Goal: Transaction & Acquisition: Purchase product/service

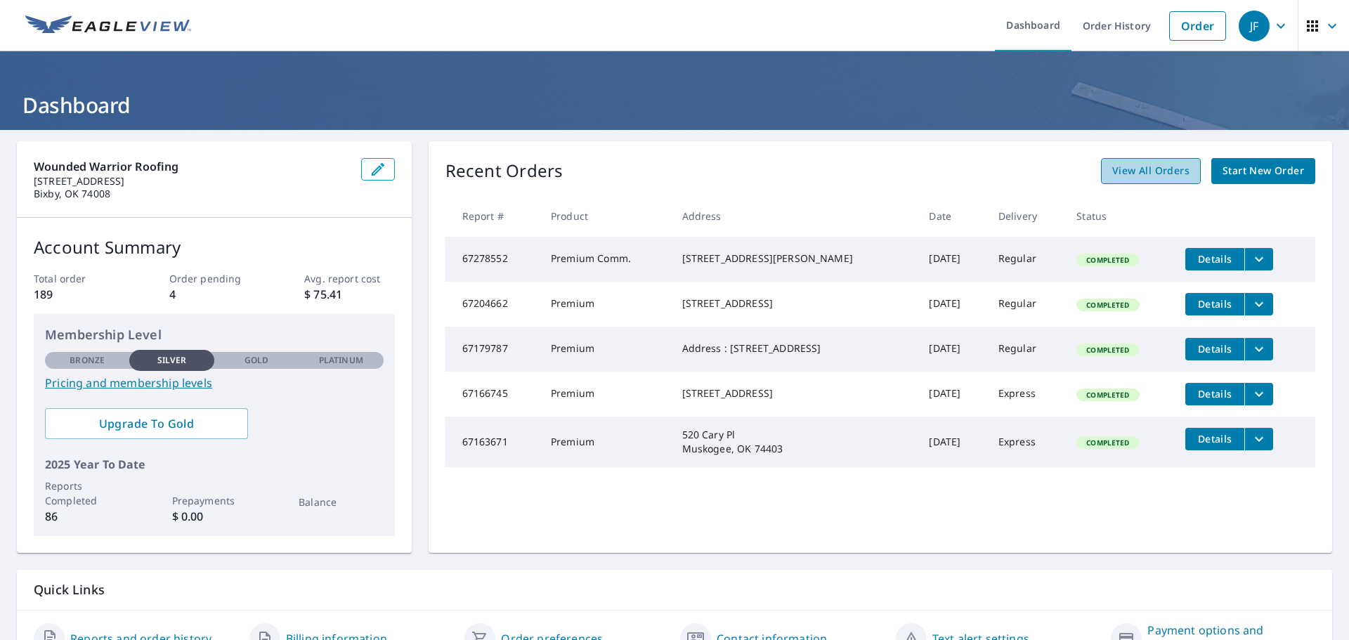
click at [1142, 169] on span "View All Orders" at bounding box center [1151, 171] width 77 height 18
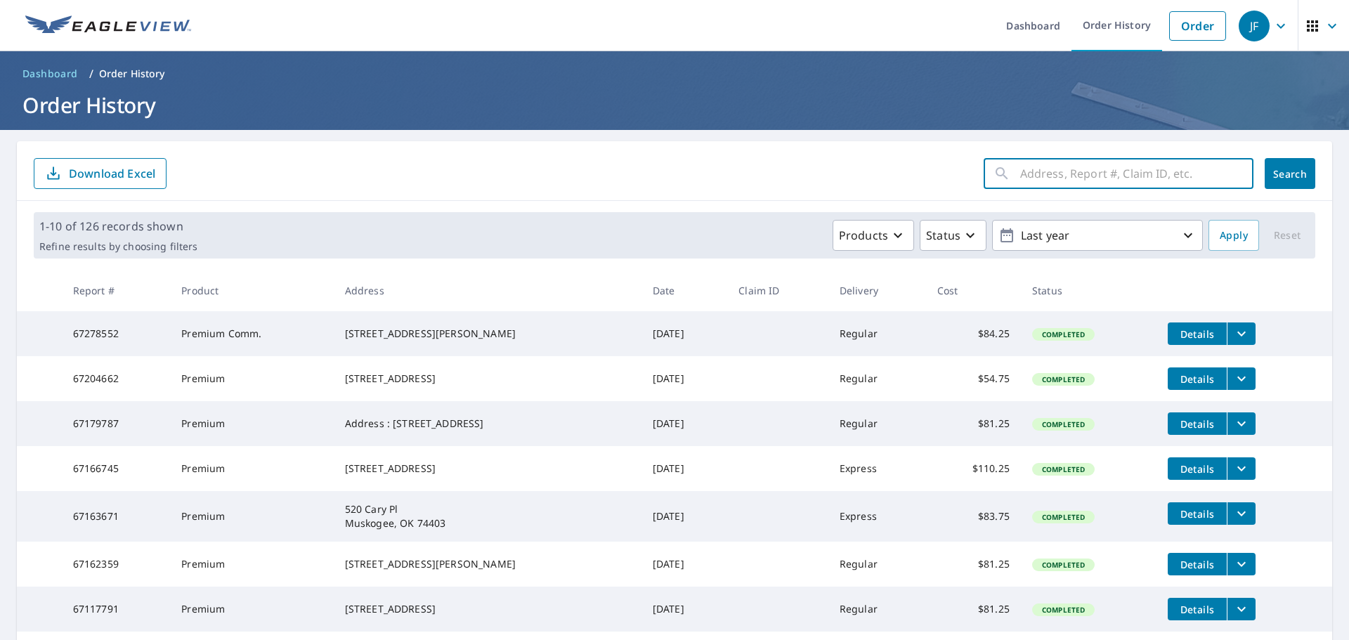
drag, startPoint x: 1028, startPoint y: 183, endPoint x: 1043, endPoint y: 178, distance: 15.6
click at [1028, 183] on input "text" at bounding box center [1136, 173] width 233 height 39
paste input "[STREET_ADDRESS]"
type input "[STREET_ADDRESS]"
click at [1276, 178] on span "Search" at bounding box center [1290, 173] width 28 height 13
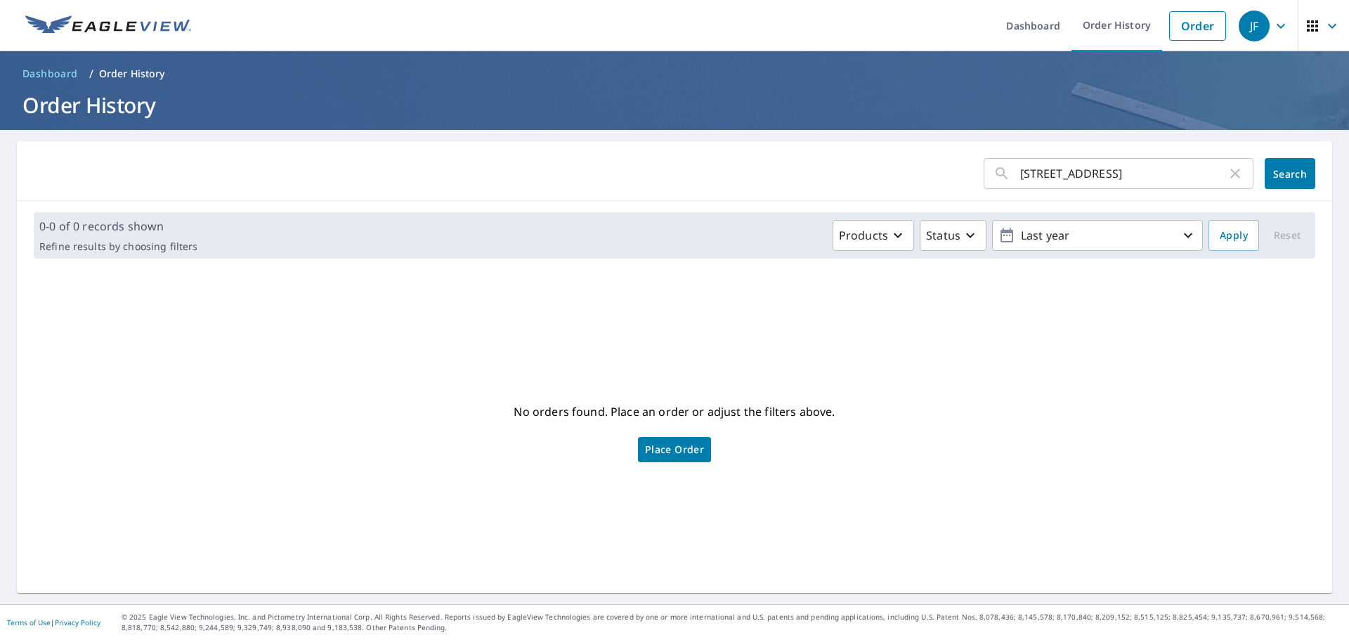
click at [686, 448] on span "Place Order" at bounding box center [674, 449] width 59 height 7
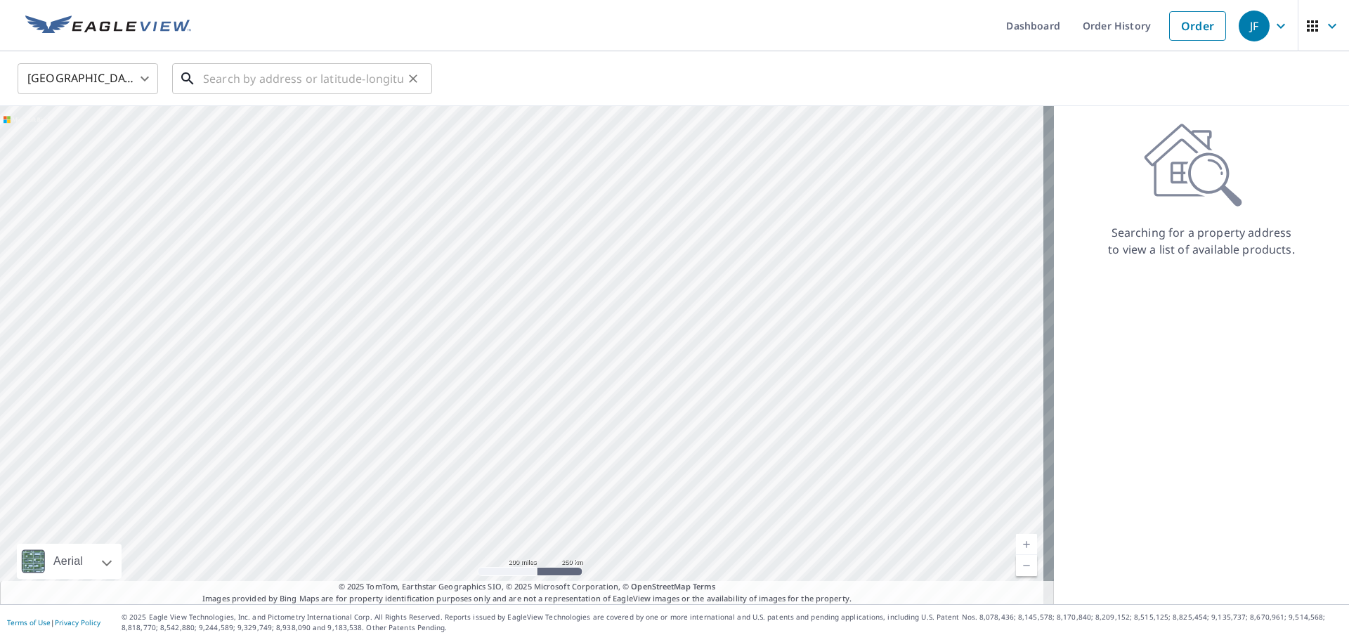
click at [358, 77] on input "text" at bounding box center [303, 78] width 200 height 39
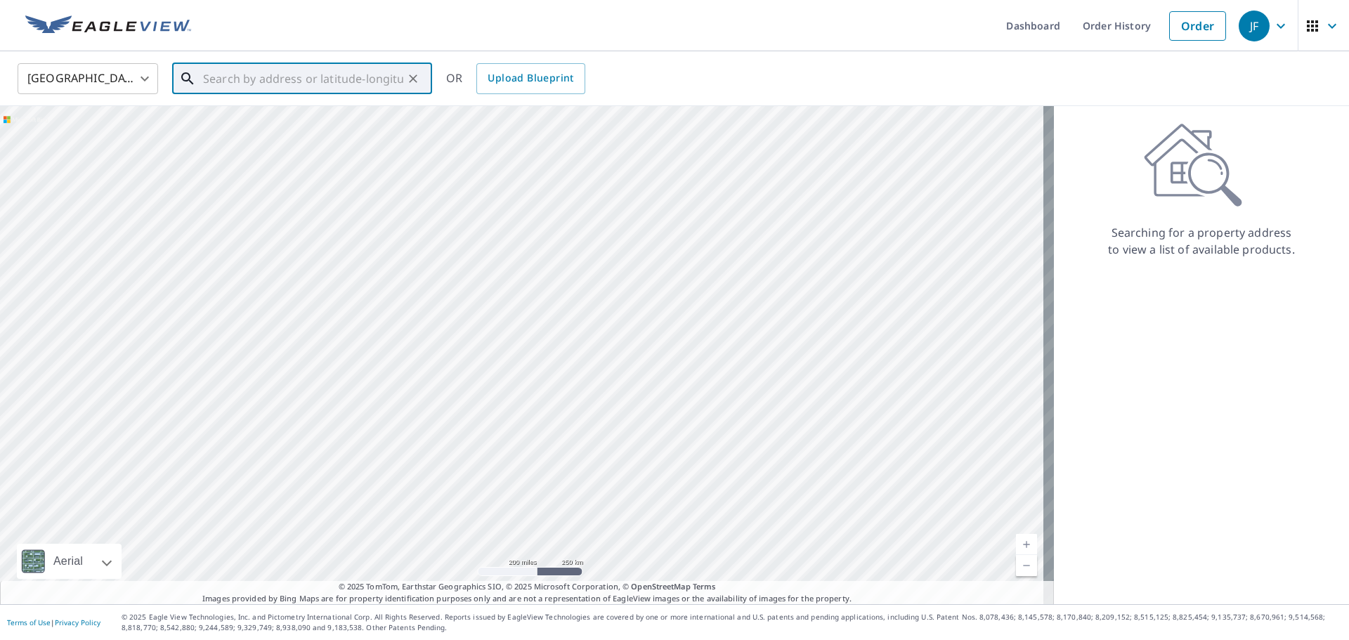
paste input "[STREET_ADDRESS]"
click at [297, 132] on p "[GEOGRAPHIC_DATA], OK 74136" at bounding box center [310, 135] width 221 height 14
type input "[STREET_ADDRESS]"
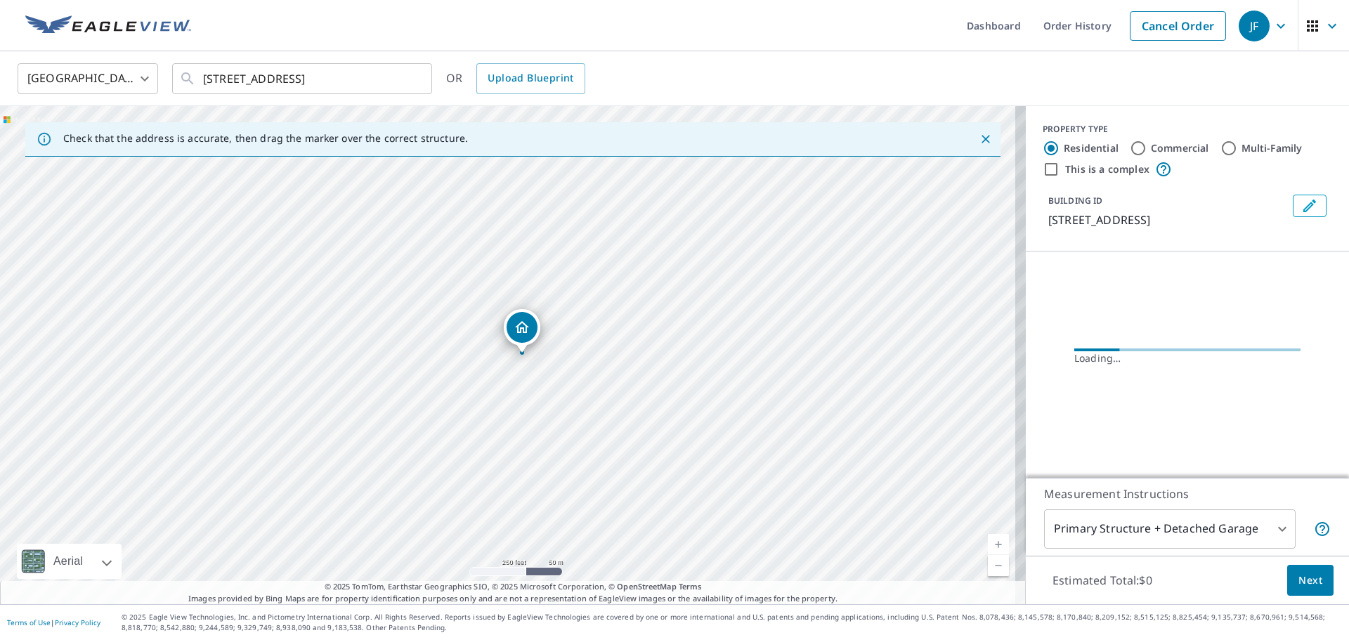
click at [519, 330] on icon "Dropped pin, building 1, Residential property, 3605 E 70th Pl Tulsa, OK 74136" at bounding box center [522, 327] width 17 height 17
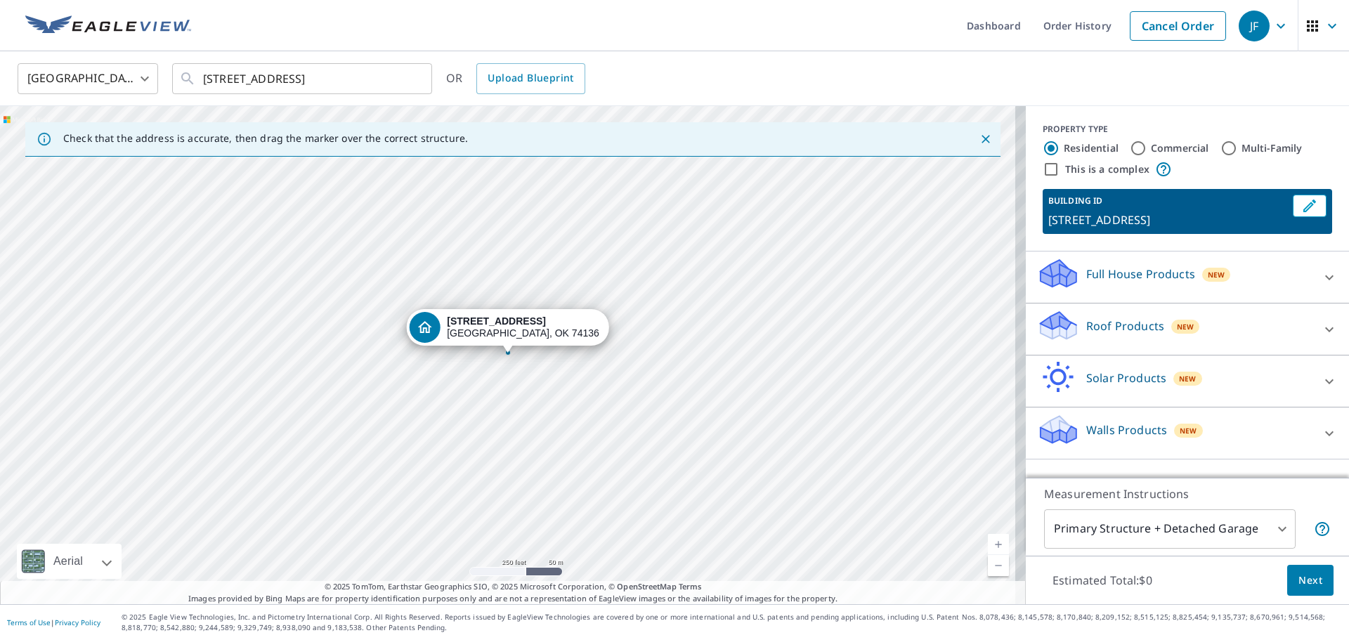
click at [519, 332] on div "[STREET_ADDRESS]" at bounding box center [523, 328] width 153 height 24
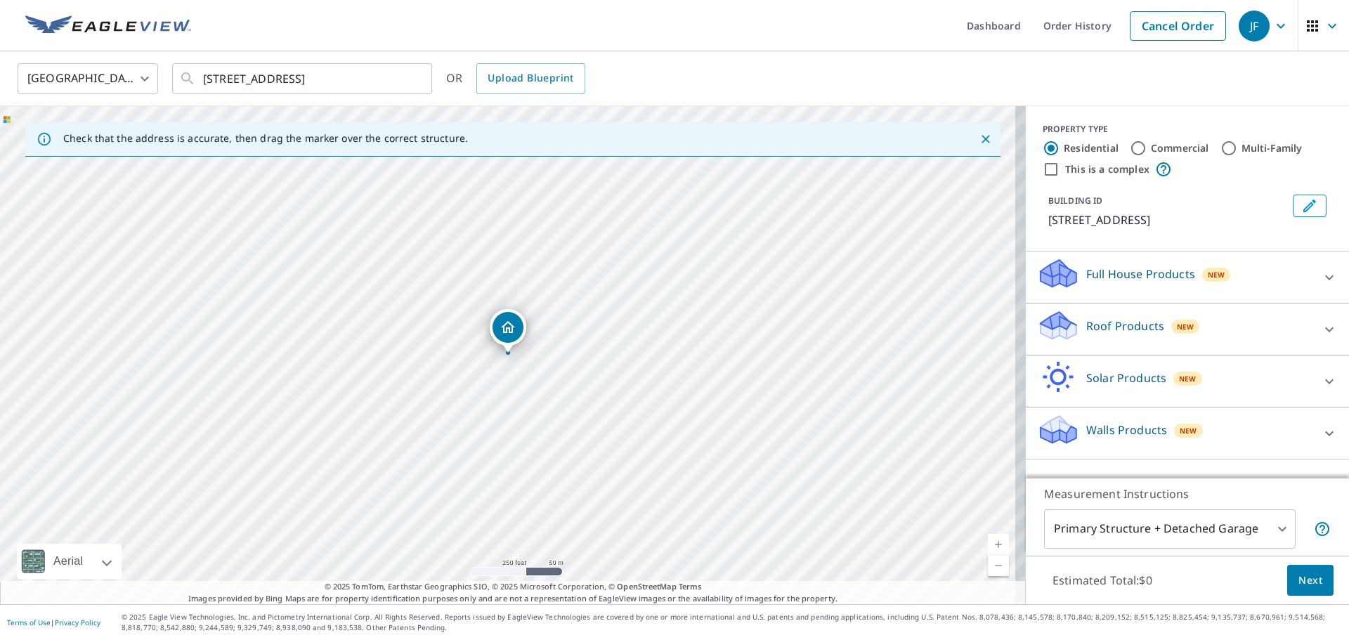
click at [510, 332] on icon "Dropped pin, building 1, Residential property, 3605 E 70th Pl Tulsa, OK 74136" at bounding box center [508, 327] width 14 height 12
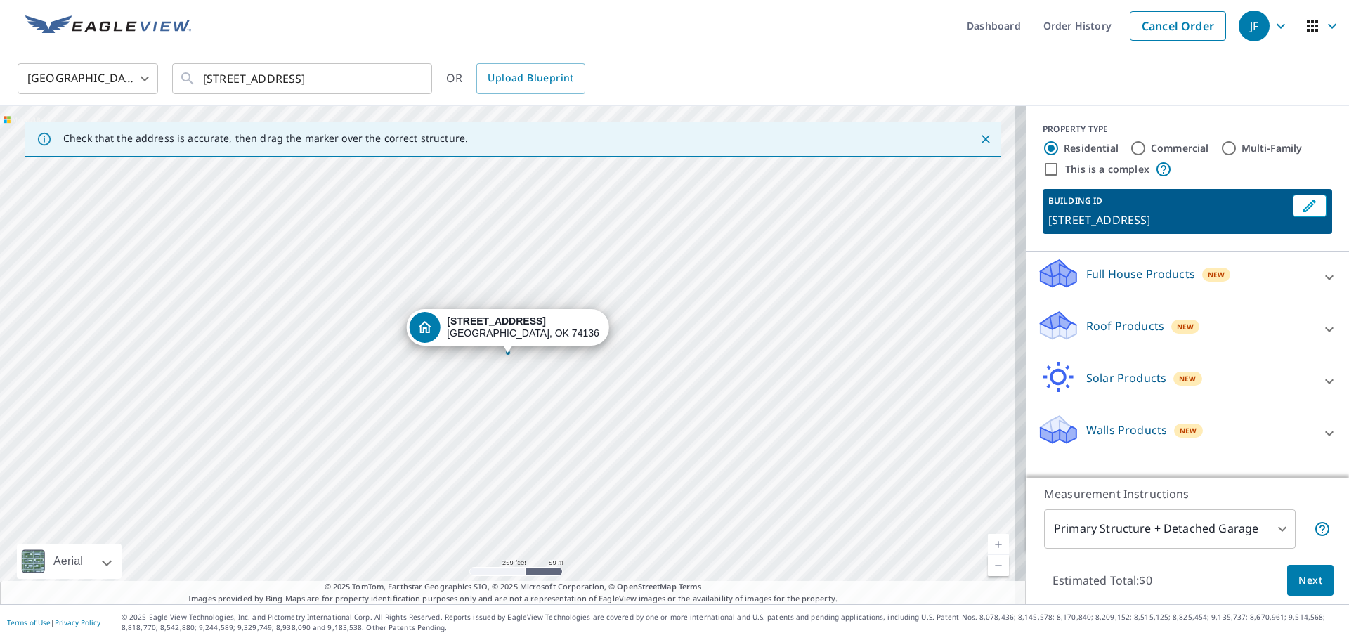
click at [1130, 330] on p "Roof Products" at bounding box center [1126, 326] width 78 height 17
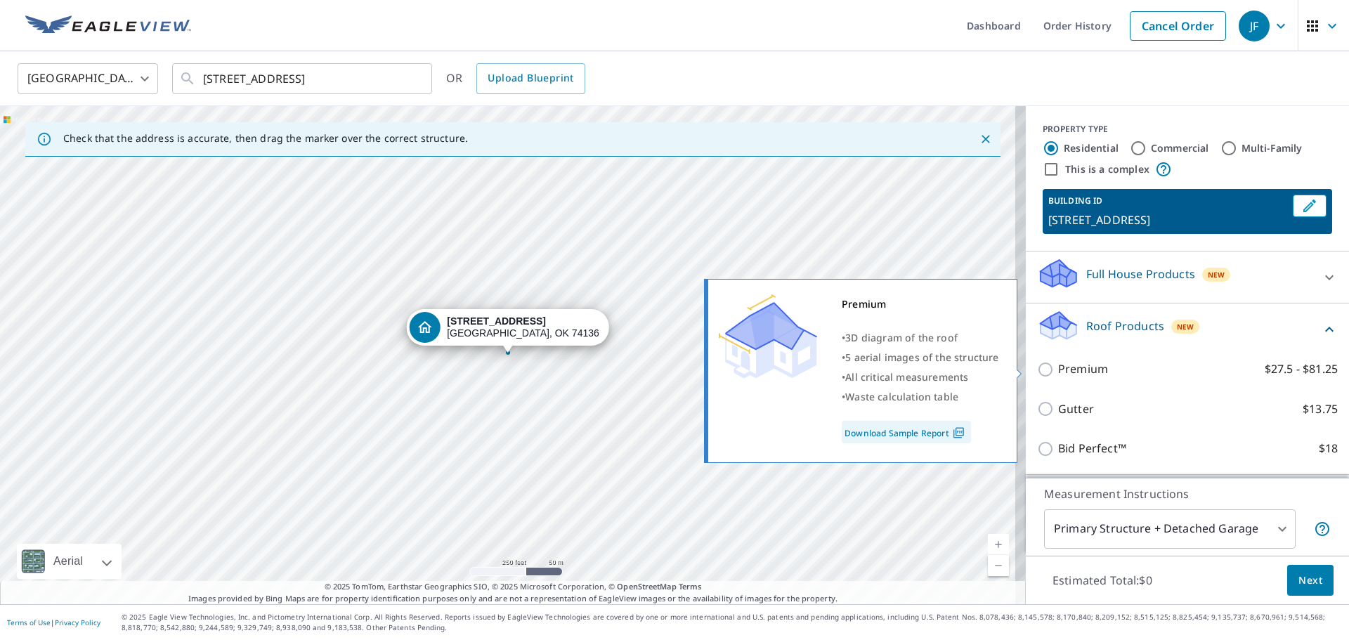
click at [1116, 362] on label "Premium $27.5 - $81.25" at bounding box center [1198, 370] width 280 height 18
click at [1058, 362] on input "Premium $27.5 - $81.25" at bounding box center [1047, 369] width 21 height 17
checkbox input "true"
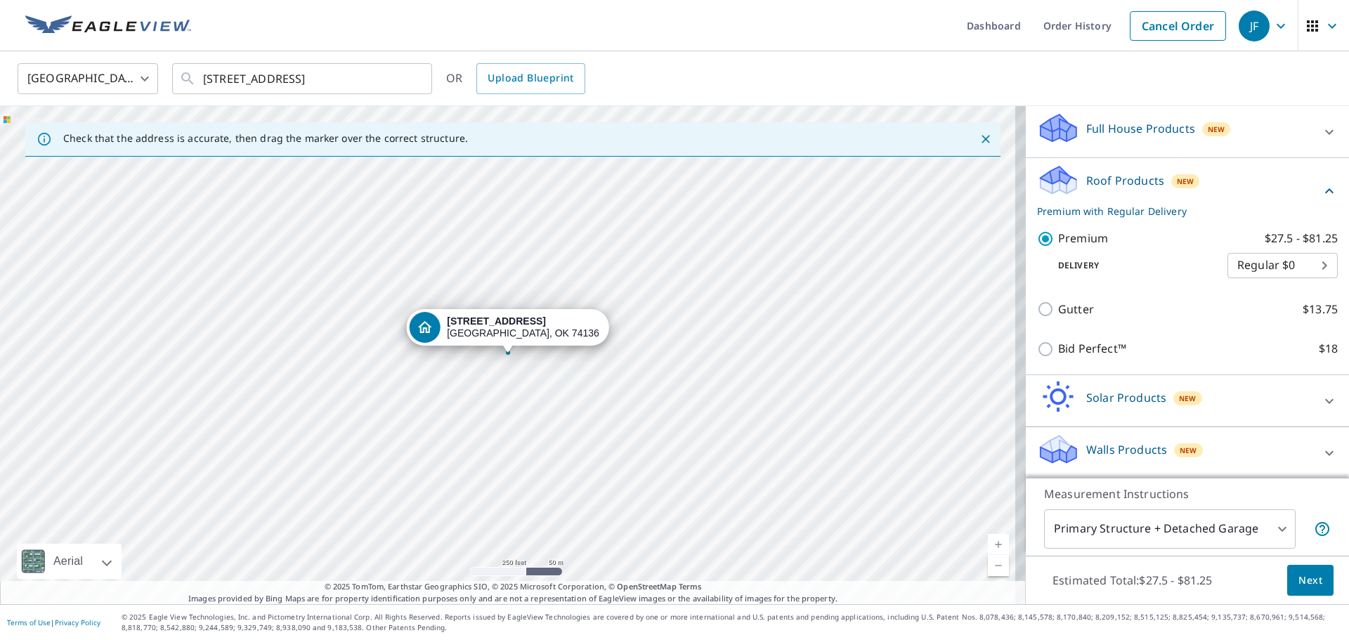
scroll to position [147, 0]
click at [1299, 585] on span "Next" at bounding box center [1311, 581] width 24 height 18
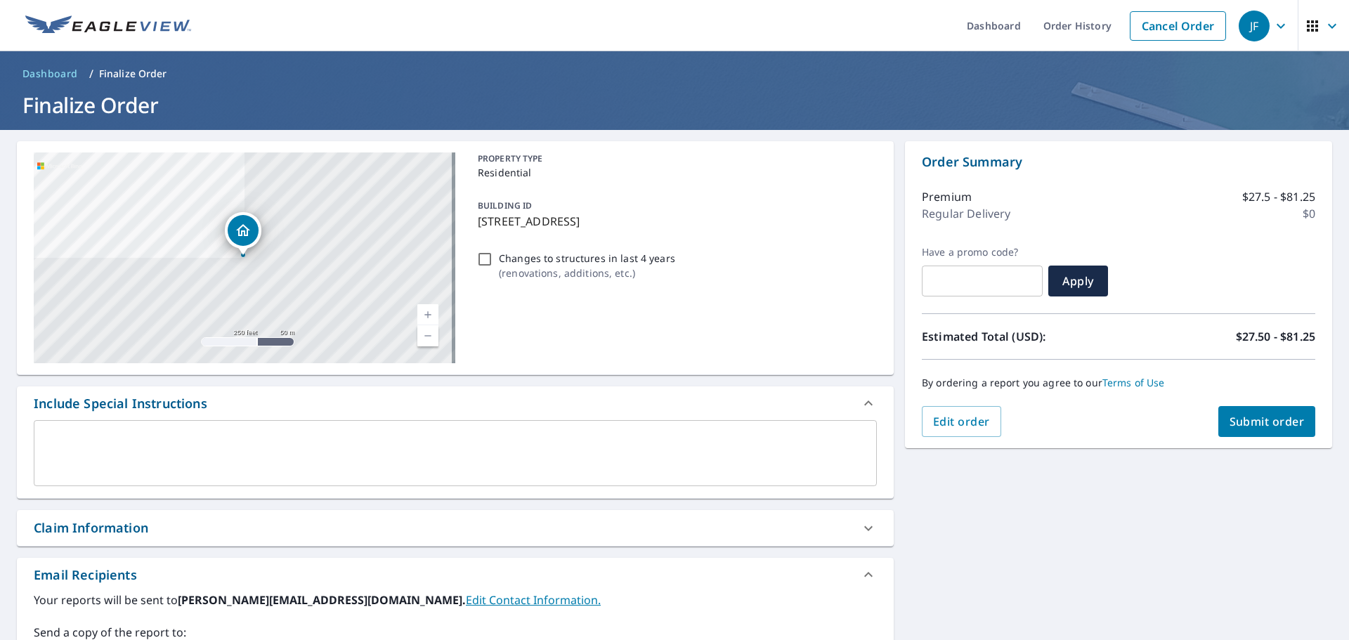
click at [1277, 415] on span "Submit order" at bounding box center [1267, 421] width 75 height 15
